Goal: Find specific page/section: Find specific page/section

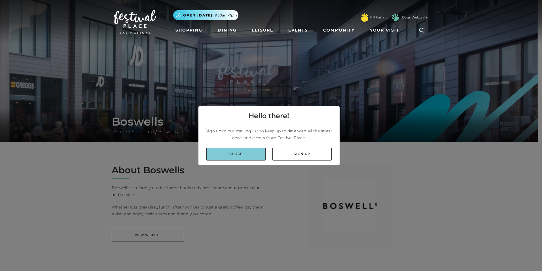
click at [243, 154] on link "Close" at bounding box center [236, 154] width 59 height 13
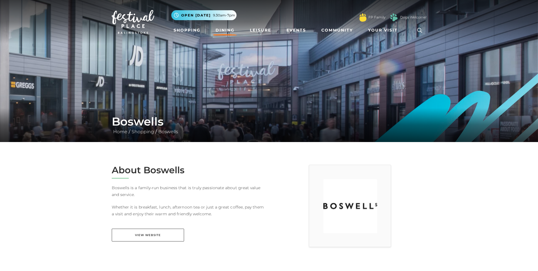
click at [226, 29] on link "Dining" at bounding box center [225, 30] width 24 height 10
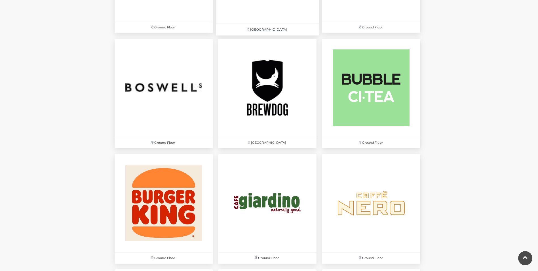
scroll to position [482, 0]
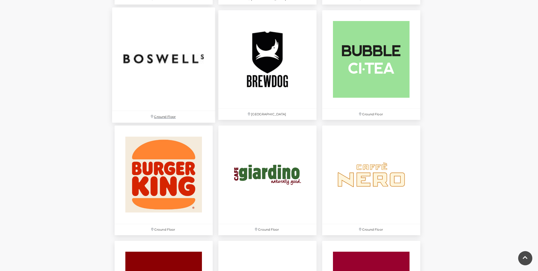
click at [172, 47] on img at bounding box center [163, 58] width 103 height 103
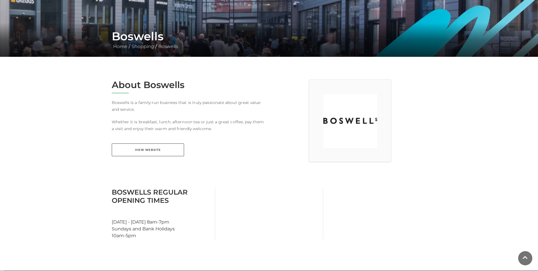
scroll to position [113, 0]
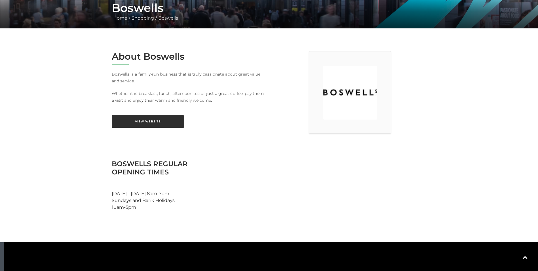
click at [164, 120] on link "View Website" at bounding box center [148, 121] width 72 height 13
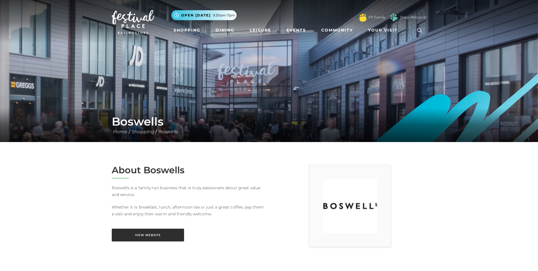
click at [164, 236] on link "View Website" at bounding box center [148, 234] width 72 height 13
